Goal: Information Seeking & Learning: Learn about a topic

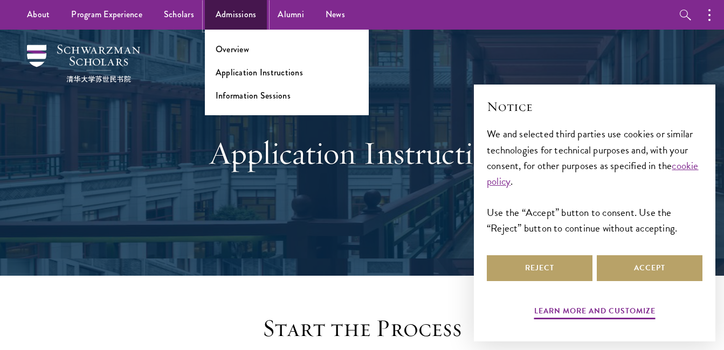
click at [228, 10] on link "Admissions" at bounding box center [236, 15] width 63 height 30
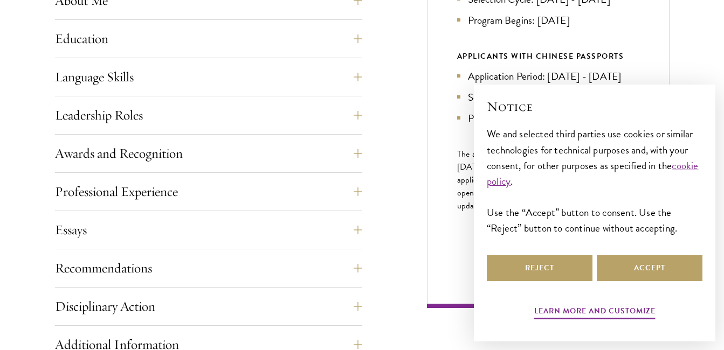
scroll to position [572, 0]
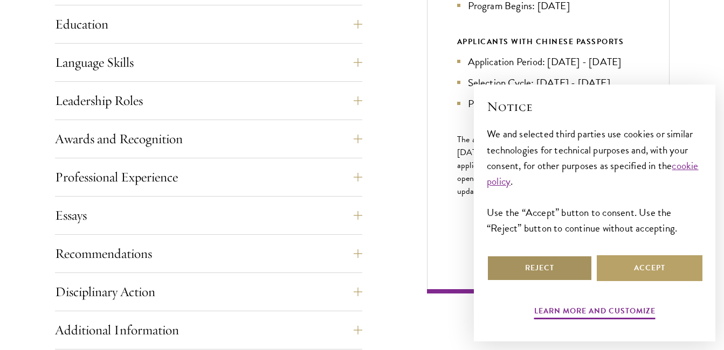
click at [572, 272] on button "Reject" at bounding box center [540, 268] width 106 height 26
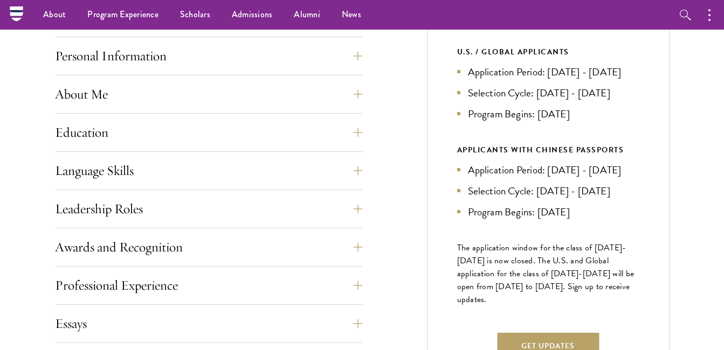
scroll to position [431, 0]
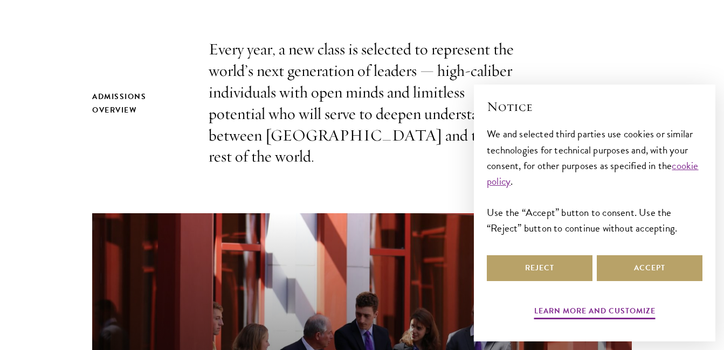
scroll to position [580, 0]
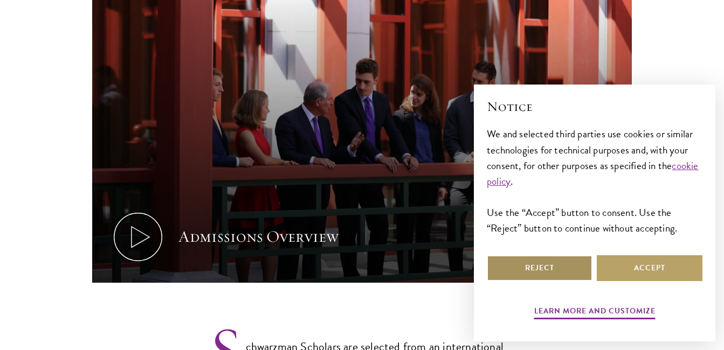
click at [547, 268] on button "Reject" at bounding box center [540, 268] width 106 height 26
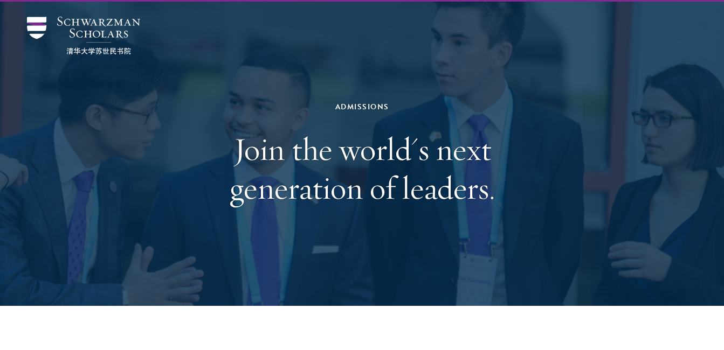
scroll to position [0, 0]
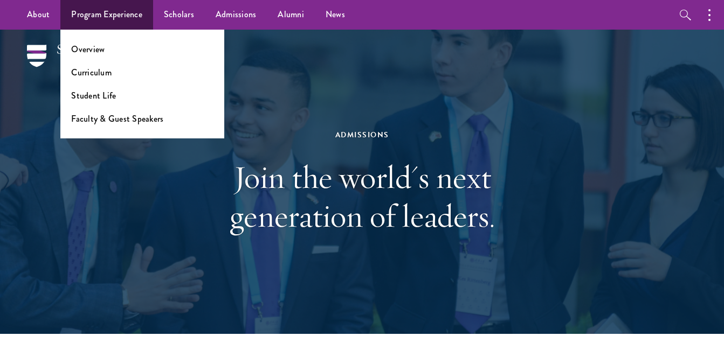
click at [111, 68] on li "Curriculum" at bounding box center [142, 72] width 142 height 12
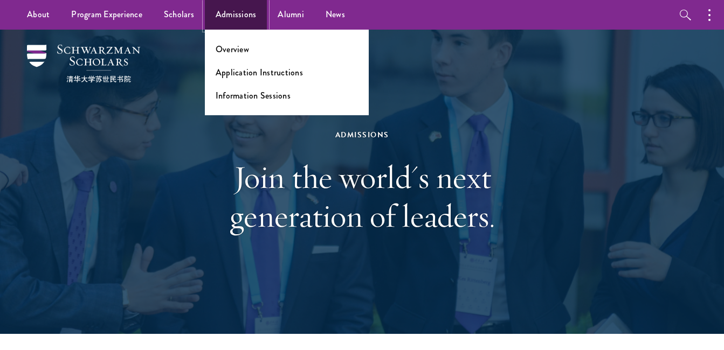
click at [228, 8] on link "Admissions" at bounding box center [236, 15] width 63 height 30
click at [240, 98] on link "Information Sessions" at bounding box center [253, 95] width 75 height 12
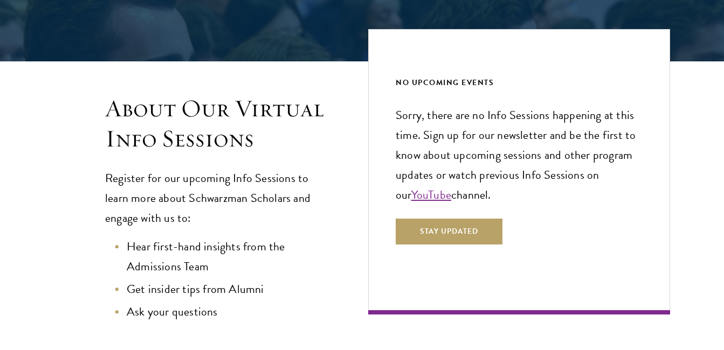
scroll to position [213, 0]
